Goal: Transaction & Acquisition: Purchase product/service

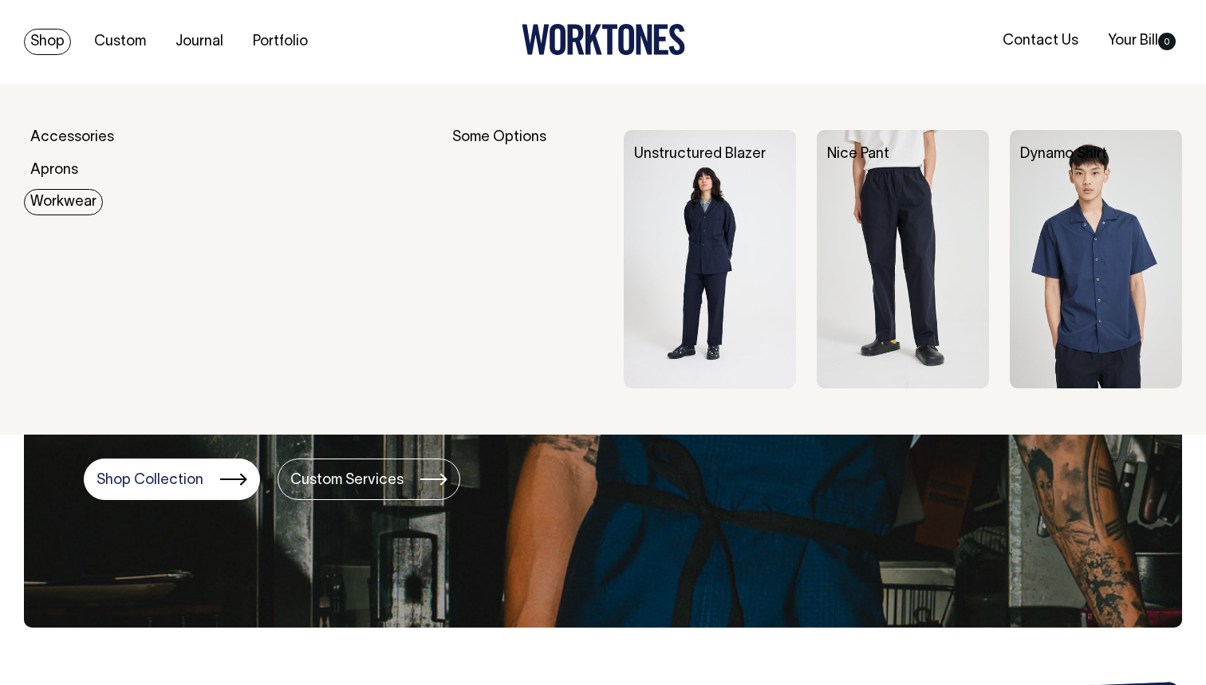
click at [66, 194] on link "Workwear" at bounding box center [63, 202] width 79 height 26
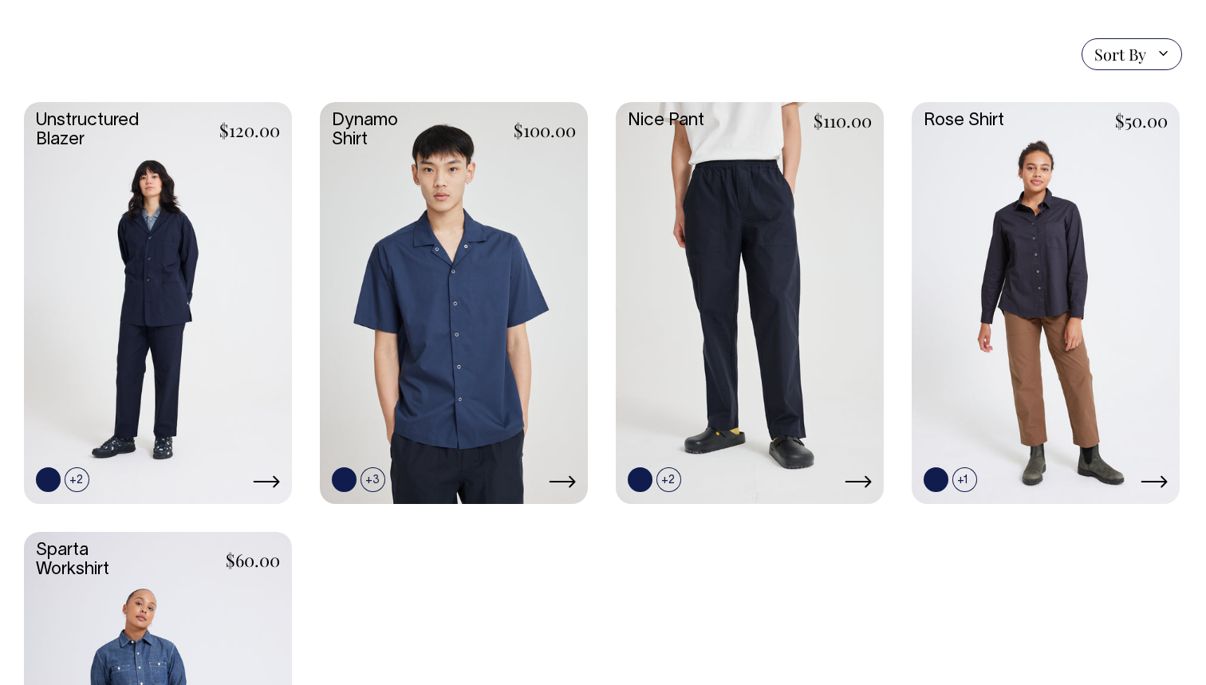
scroll to position [431, 0]
click at [176, 227] on link at bounding box center [158, 302] width 268 height 399
click at [728, 305] on link at bounding box center [750, 302] width 268 height 399
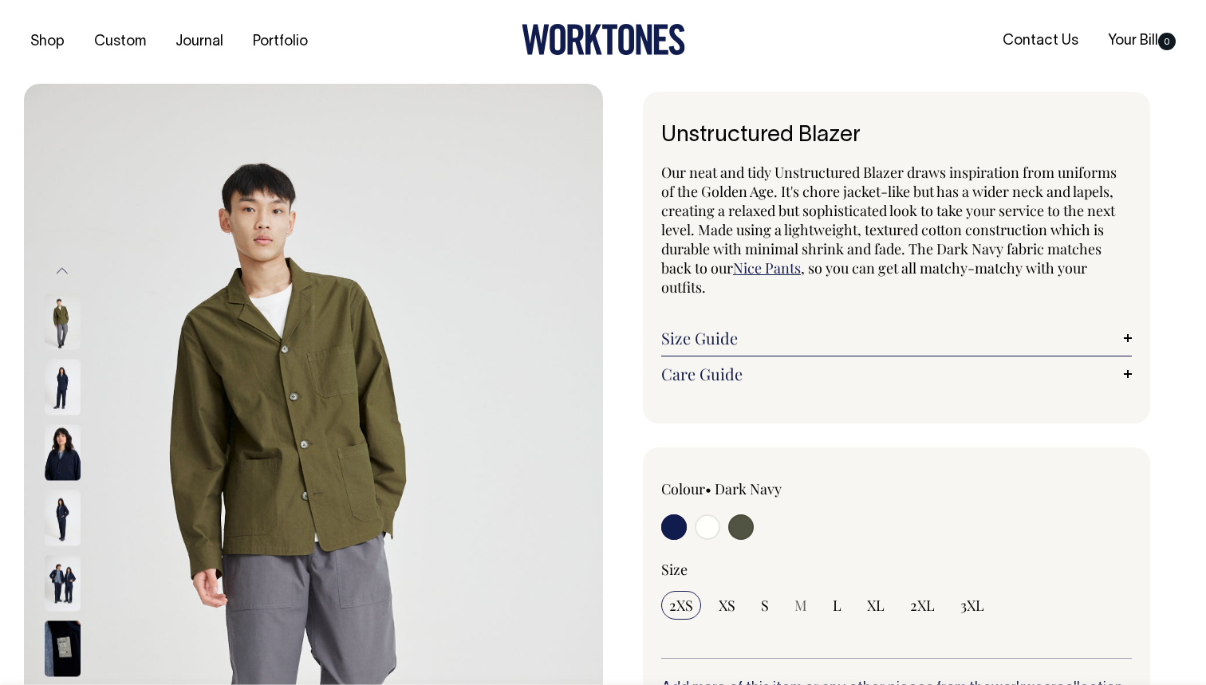
click at [711, 526] on input "radio" at bounding box center [708, 527] width 26 height 26
radio input "true"
select select "Off-White"
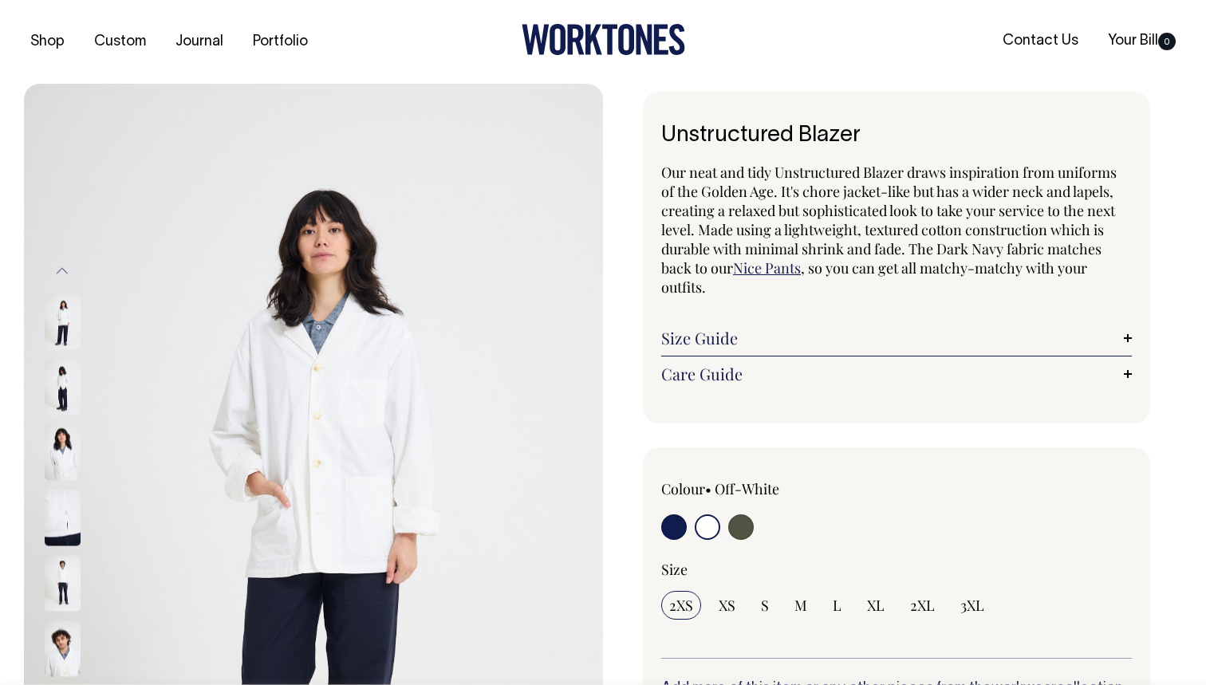
click at [683, 524] on input "radio" at bounding box center [674, 527] width 26 height 26
radio input "true"
select select "Dark Navy"
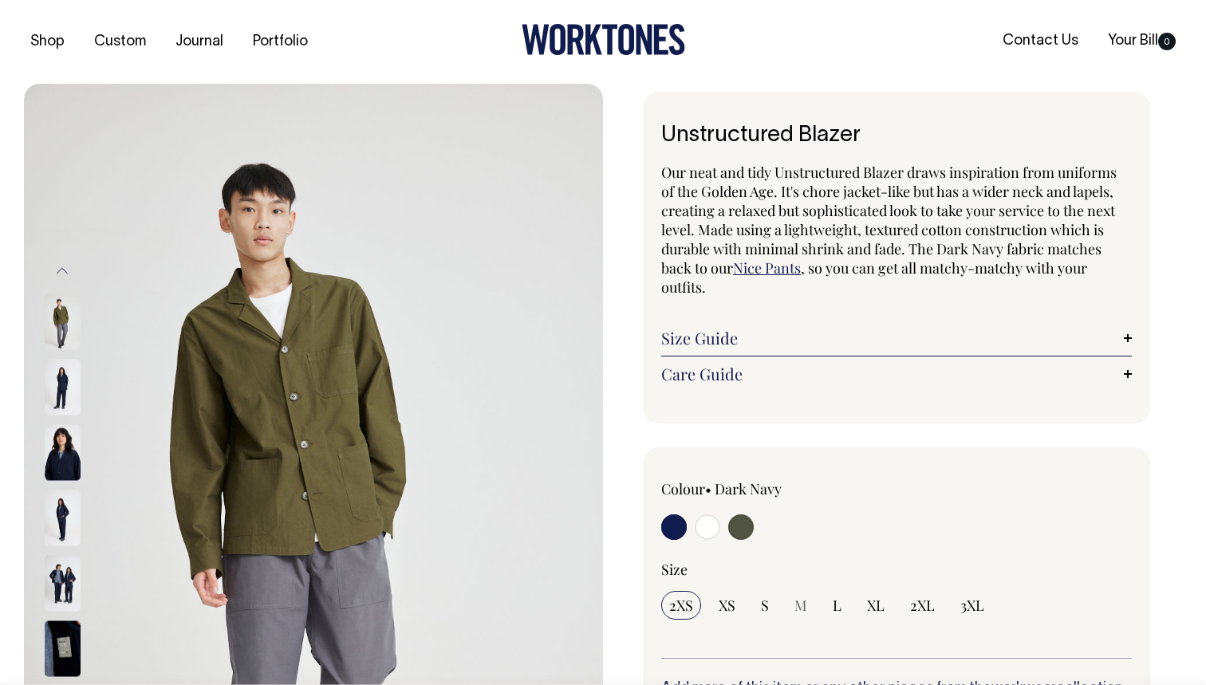
click at [691, 525] on div at bounding box center [755, 529] width 188 height 30
click at [680, 525] on input "radio" at bounding box center [674, 527] width 26 height 26
click at [669, 525] on input "radio" at bounding box center [674, 527] width 26 height 26
click at [665, 525] on input "radio" at bounding box center [674, 527] width 26 height 26
click at [57, 470] on img at bounding box center [63, 452] width 36 height 56
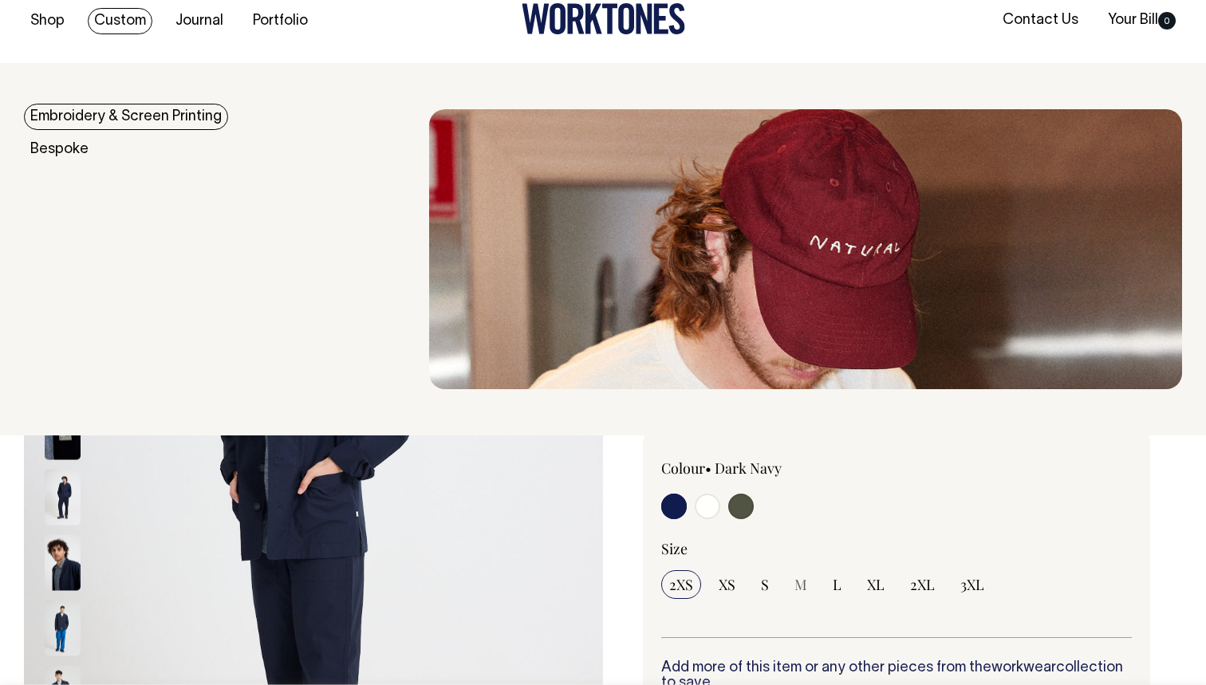
scroll to position [20, 0]
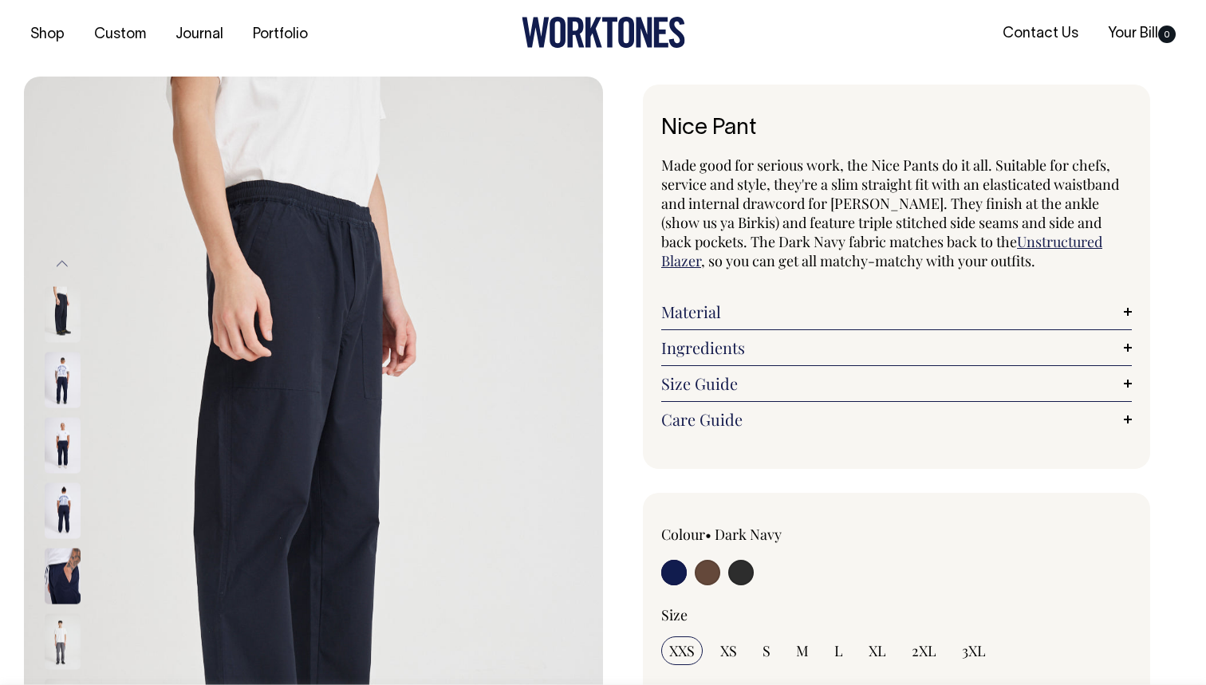
scroll to position [6, 0]
click at [744, 576] on input "radio" at bounding box center [741, 574] width 26 height 26
radio input "true"
select select "Charcoal"
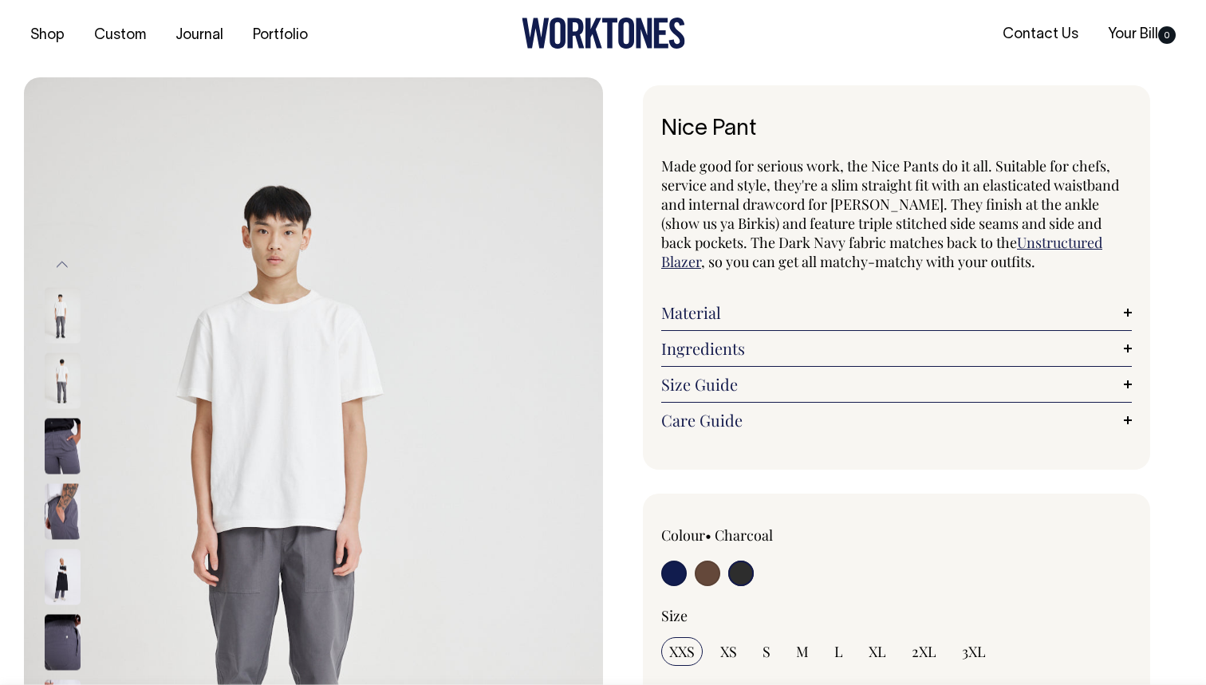
click at [709, 574] on input "radio" at bounding box center [708, 574] width 26 height 26
radio input "true"
radio input "false"
select select "Chocolate"
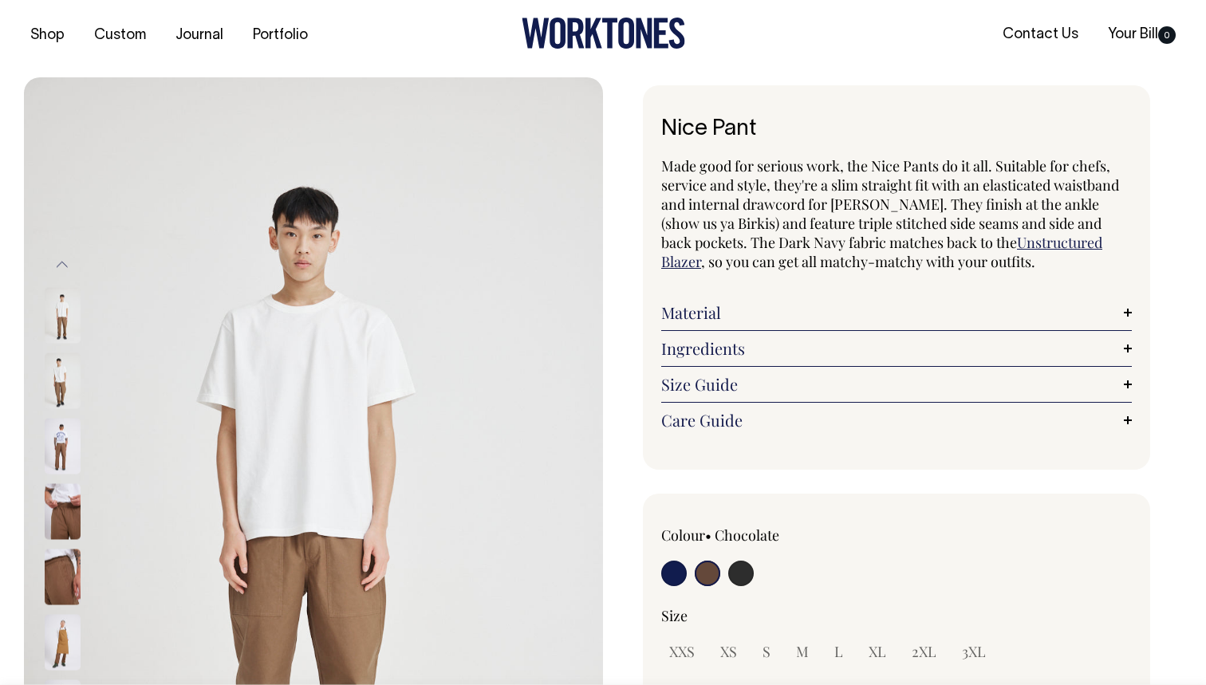
click at [690, 574] on div at bounding box center [755, 576] width 188 height 30
click at [669, 571] on input "radio" at bounding box center [674, 574] width 26 height 26
radio input "true"
select select "Dark Navy"
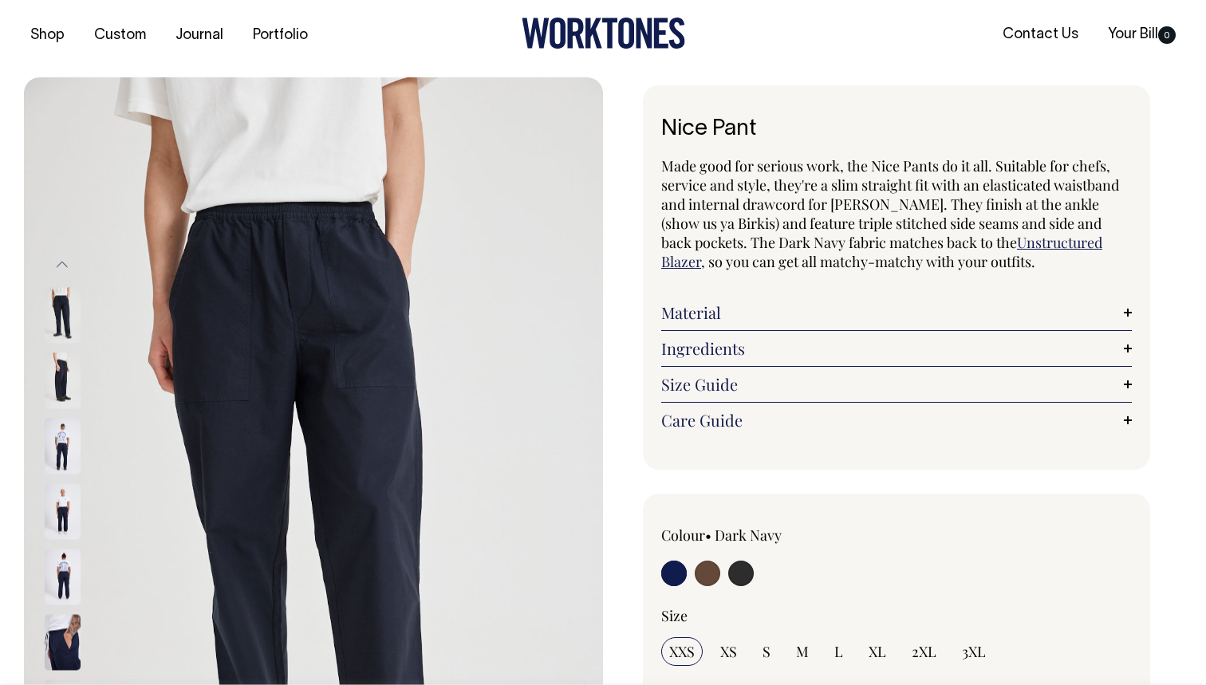
click at [49, 378] on img at bounding box center [63, 380] width 36 height 56
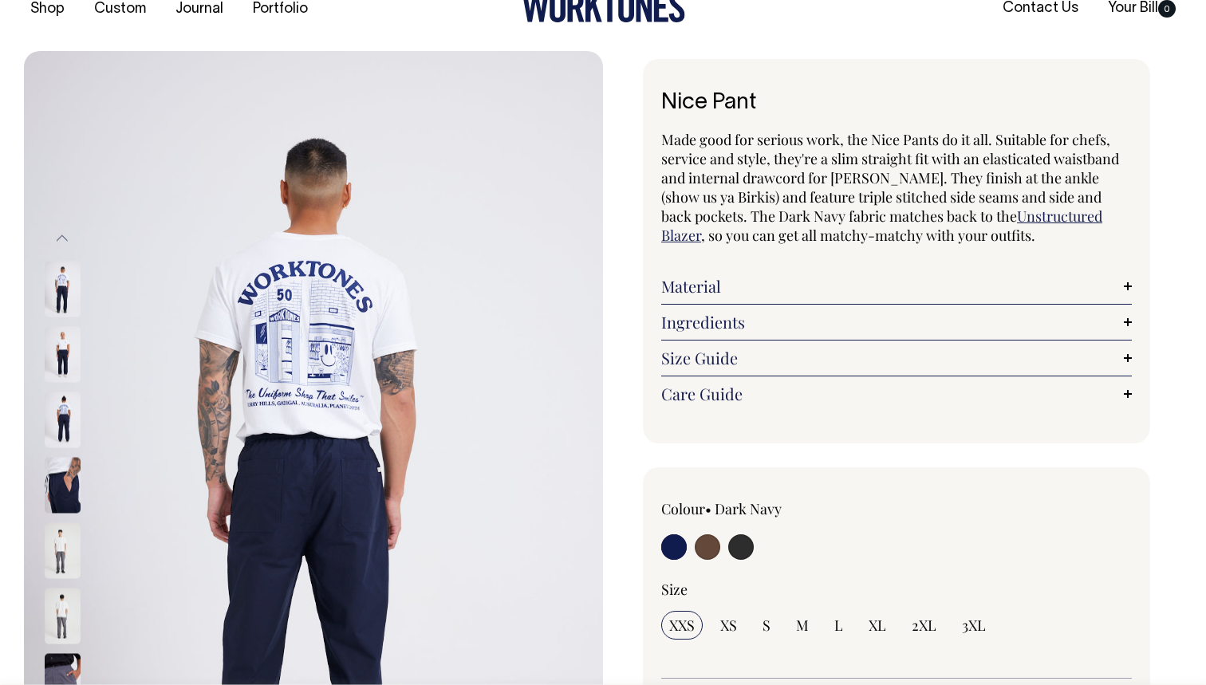
scroll to position [32, 0]
click at [51, 290] on img at bounding box center [63, 290] width 36 height 56
click at [63, 422] on img at bounding box center [63, 420] width 36 height 56
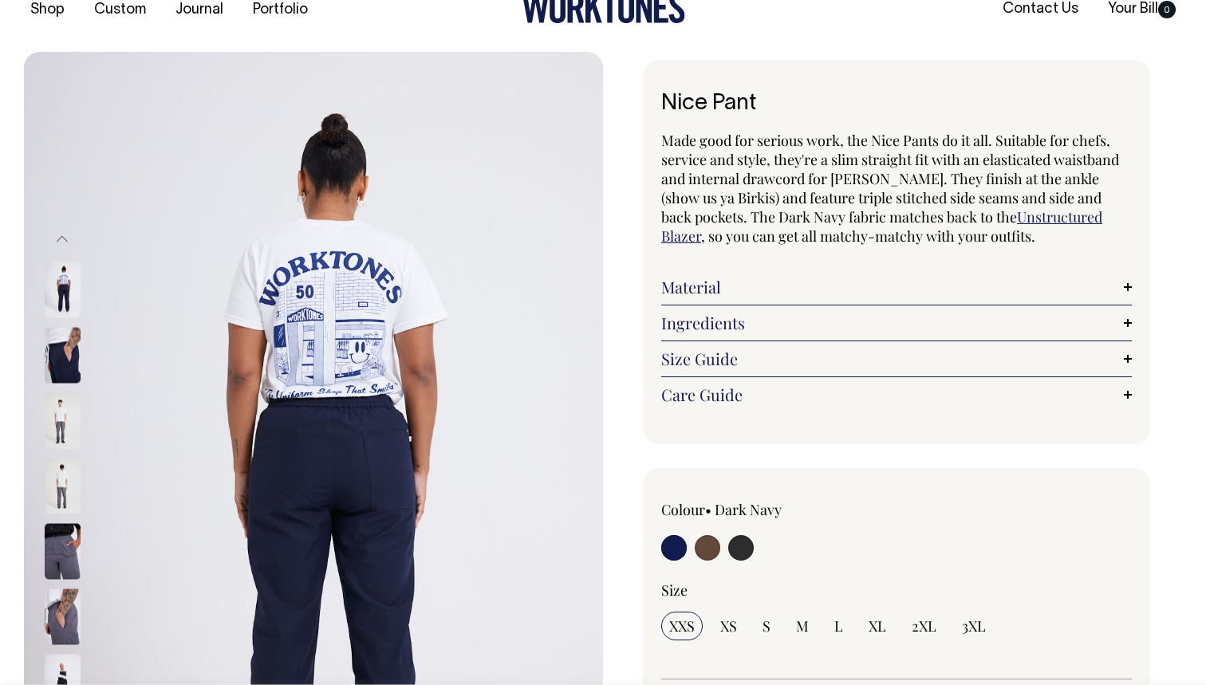
click at [66, 409] on img at bounding box center [63, 420] width 36 height 56
